Goal: Understand process/instructions

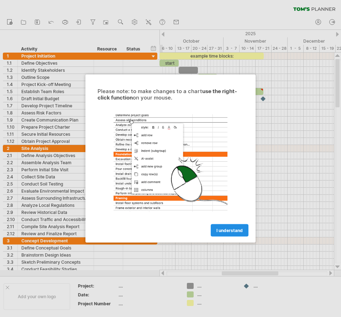
click at [226, 229] on span "I understand" at bounding box center [229, 230] width 26 height 5
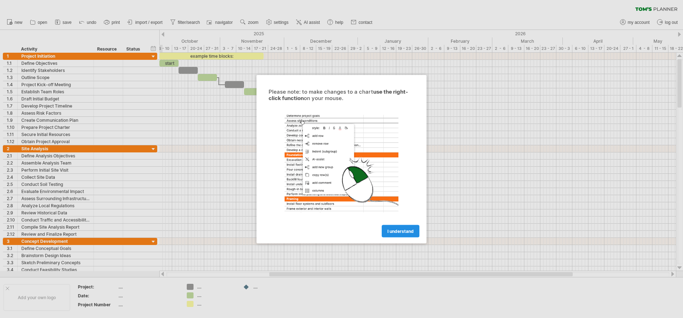
click at [402, 231] on span "I understand" at bounding box center [400, 230] width 26 height 5
click at [394, 234] on link "I understand" at bounding box center [401, 231] width 38 height 12
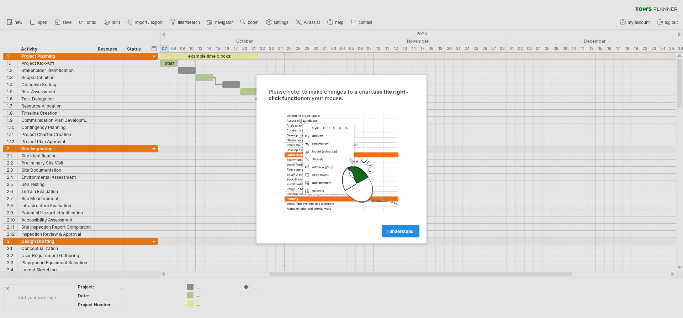
click at [405, 231] on span "I understand" at bounding box center [400, 230] width 26 height 5
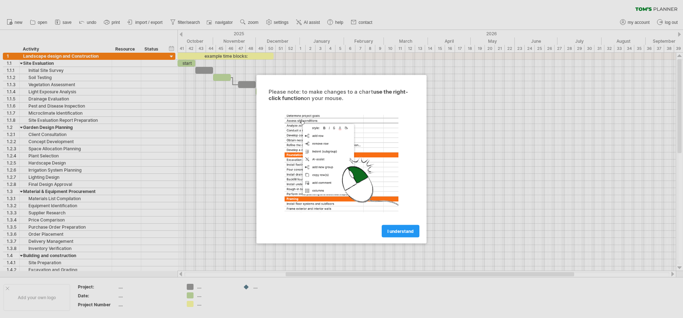
click at [393, 233] on span "I understand" at bounding box center [400, 230] width 26 height 5
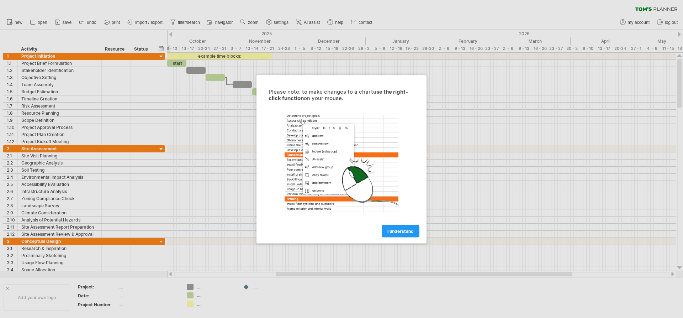
drag, startPoint x: 405, startPoint y: 234, endPoint x: 356, endPoint y: 230, distance: 49.3
click at [405, 234] on link "I understand" at bounding box center [401, 231] width 38 height 12
